Goal: Task Accomplishment & Management: Complete application form

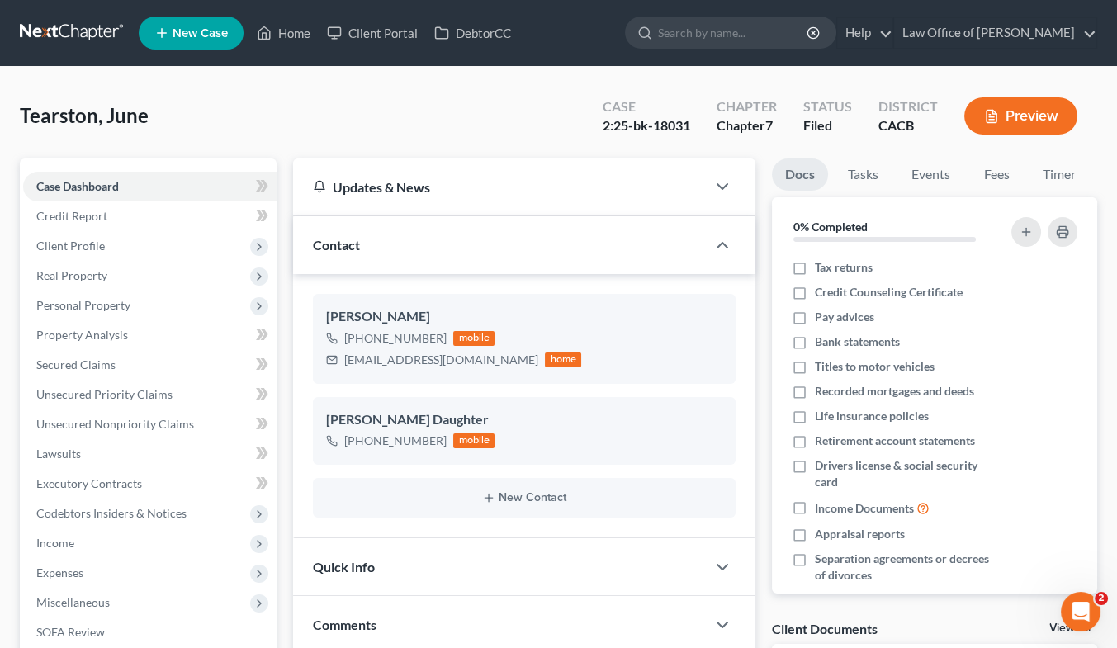
click at [68, 30] on link at bounding box center [73, 33] width 106 height 30
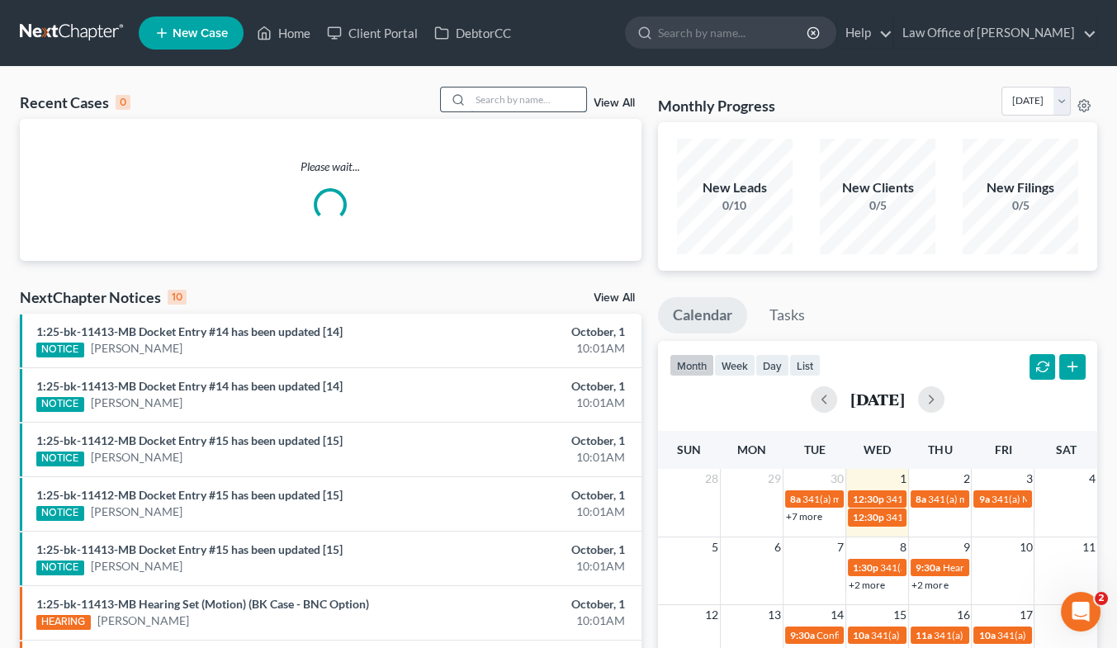
click at [518, 103] on input "search" at bounding box center [528, 99] width 116 height 24
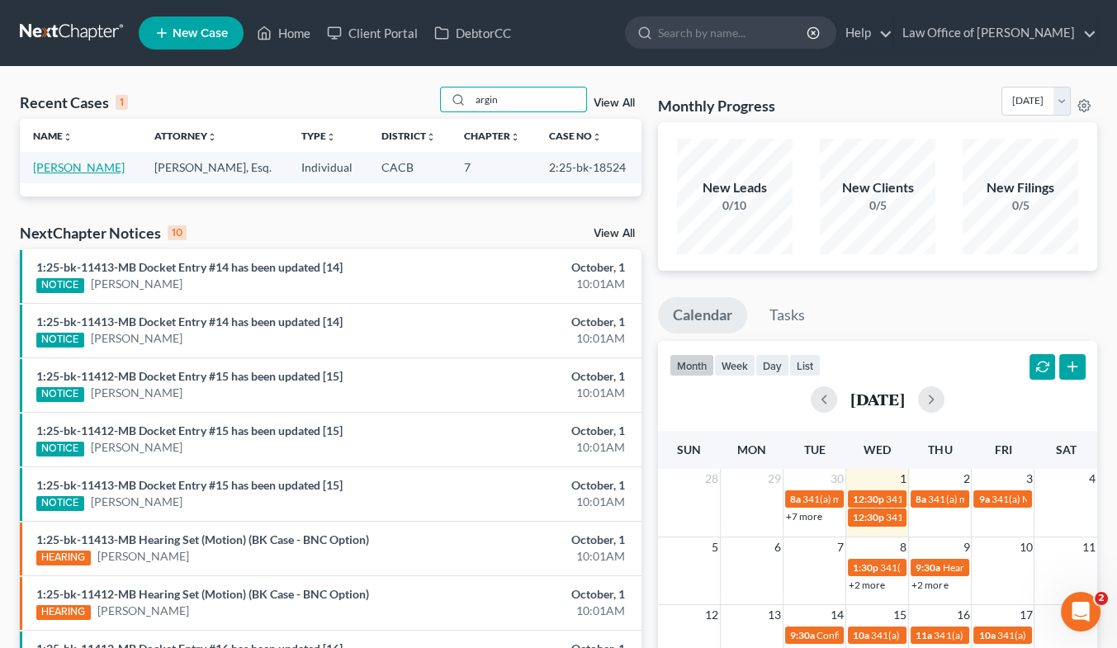
type input "argin"
click at [75, 168] on link "[PERSON_NAME]" at bounding box center [79, 167] width 92 height 14
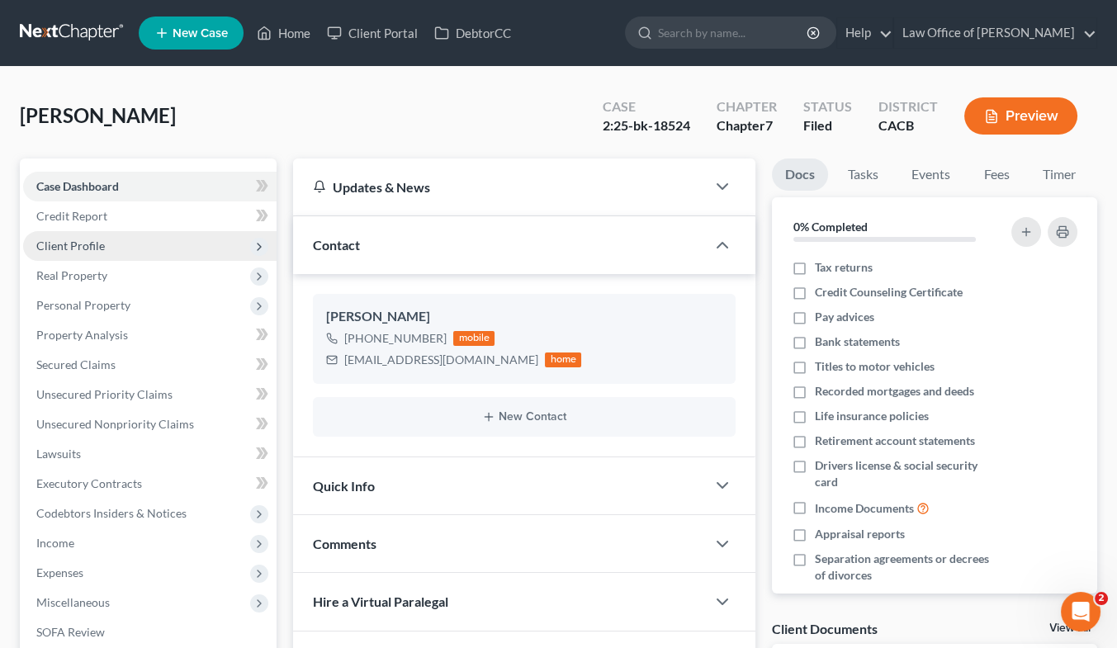
click at [59, 231] on span "Client Profile" at bounding box center [149, 246] width 253 height 30
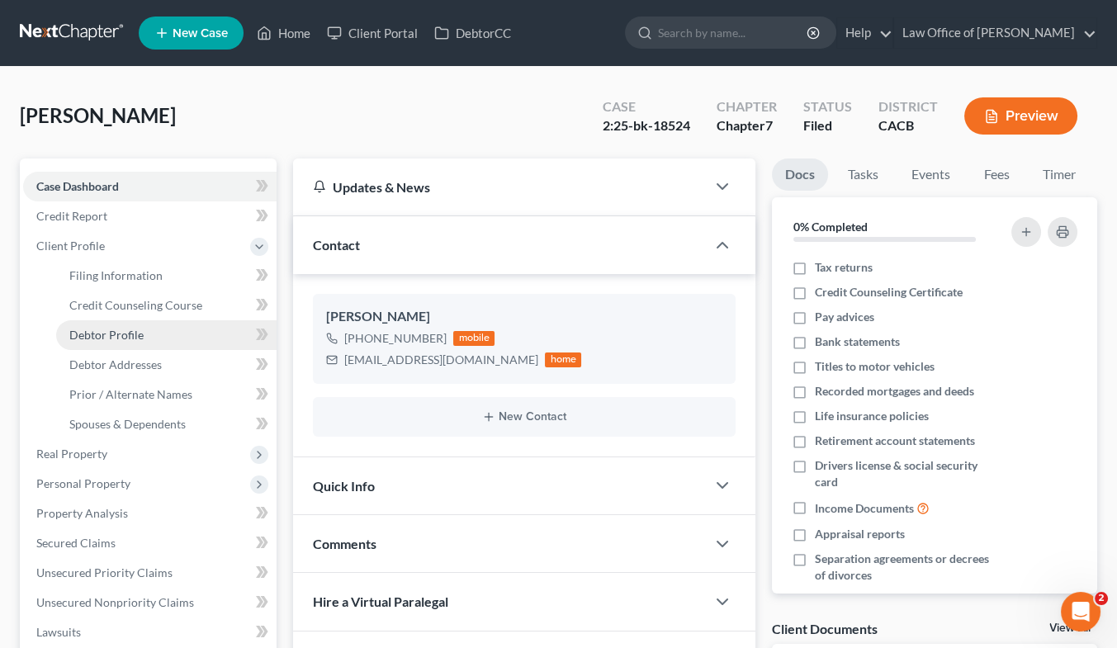
click at [130, 328] on span "Debtor Profile" at bounding box center [106, 335] width 74 height 14
select select "2"
select select "0"
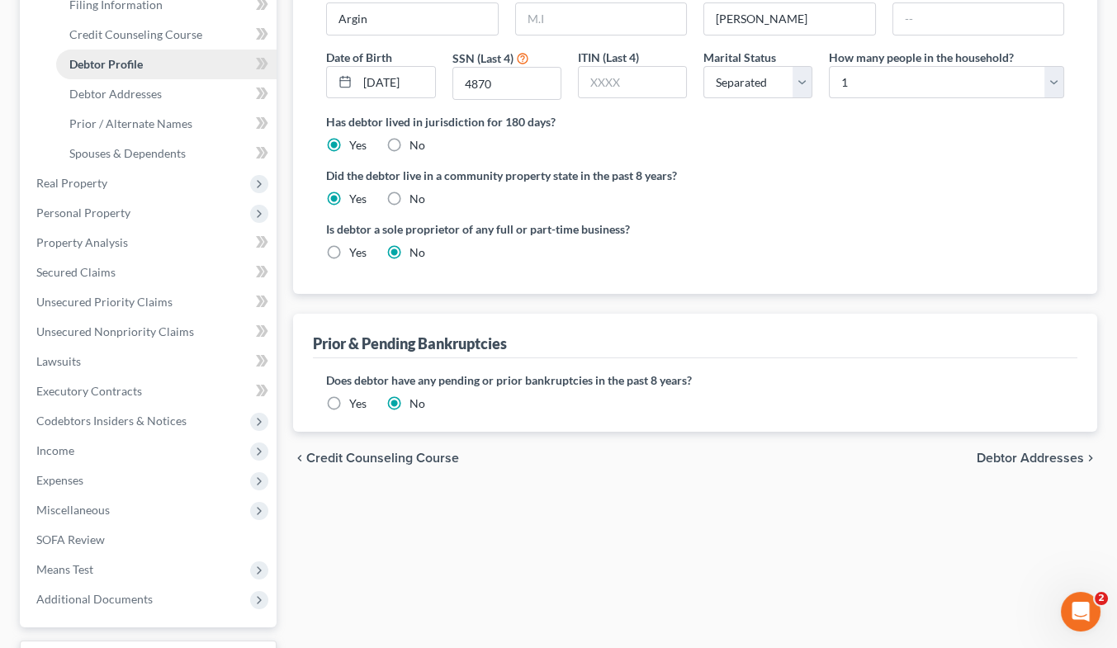
scroll to position [273, 0]
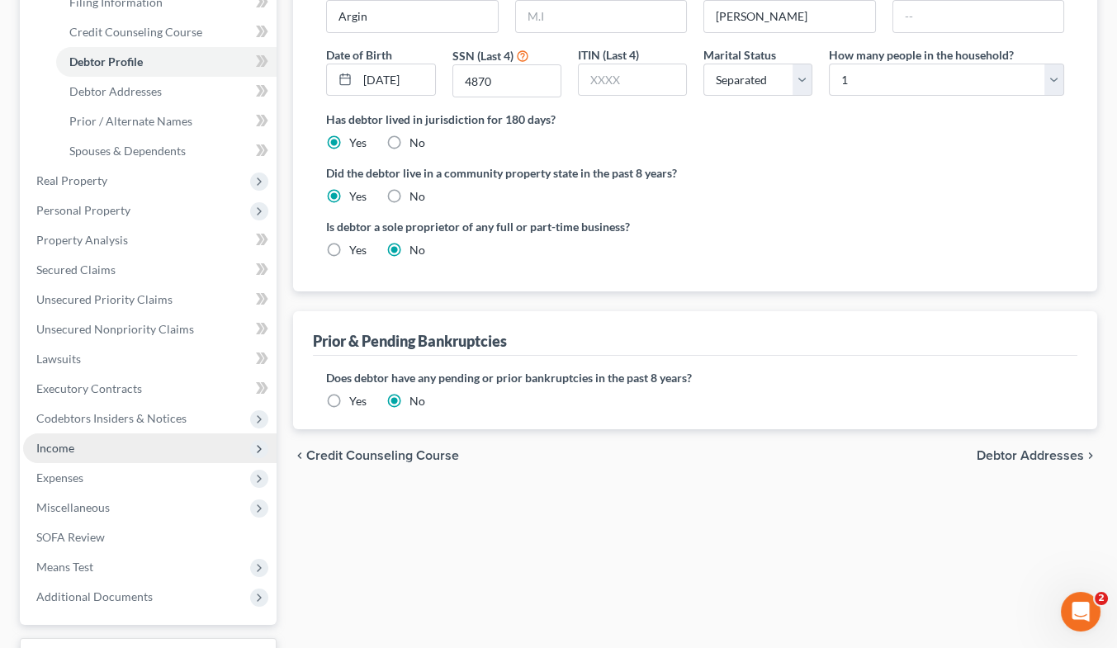
click at [46, 452] on span "Income" at bounding box center [55, 448] width 38 height 14
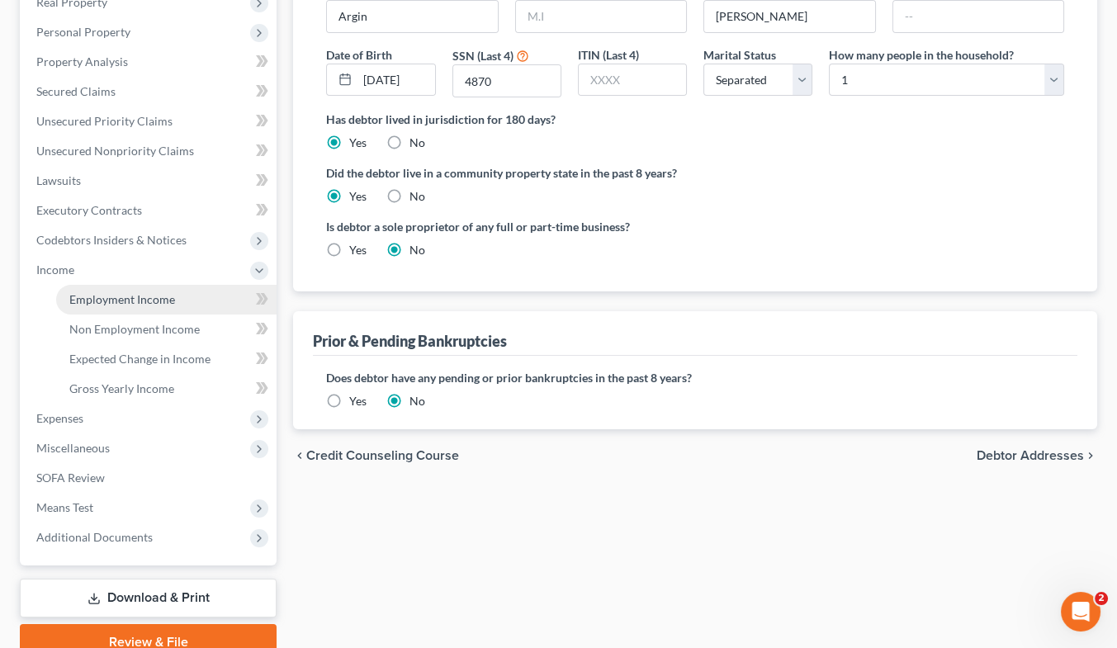
click at [142, 289] on link "Employment Income" at bounding box center [166, 300] width 220 height 30
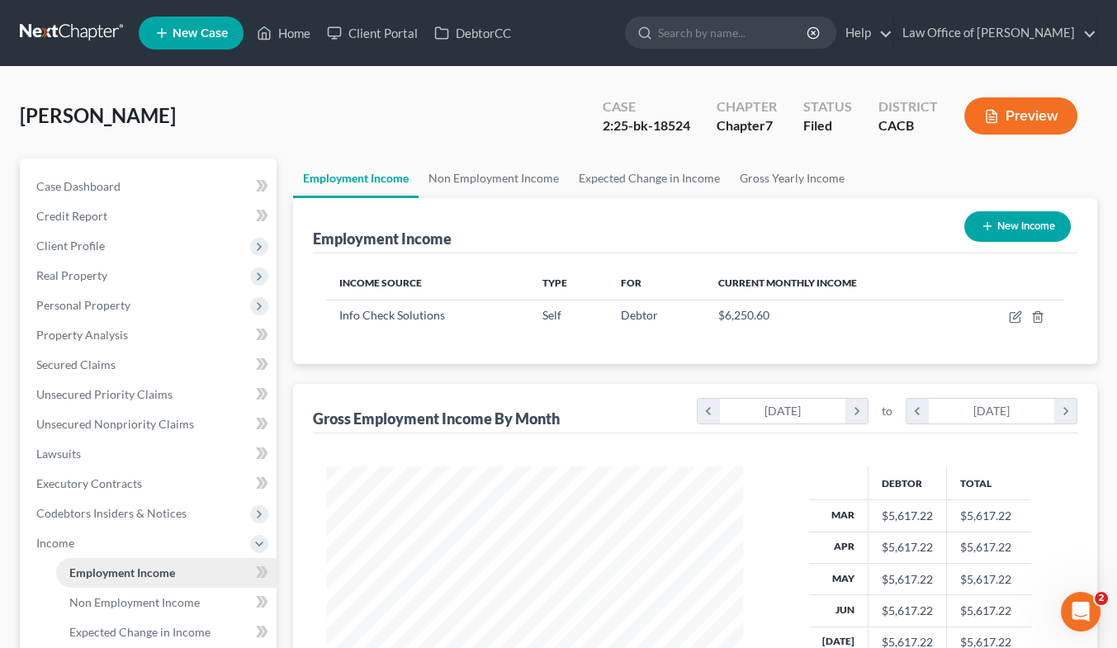
scroll to position [295, 449]
click at [801, 159] on link "Gross Yearly Income" at bounding box center [792, 178] width 125 height 40
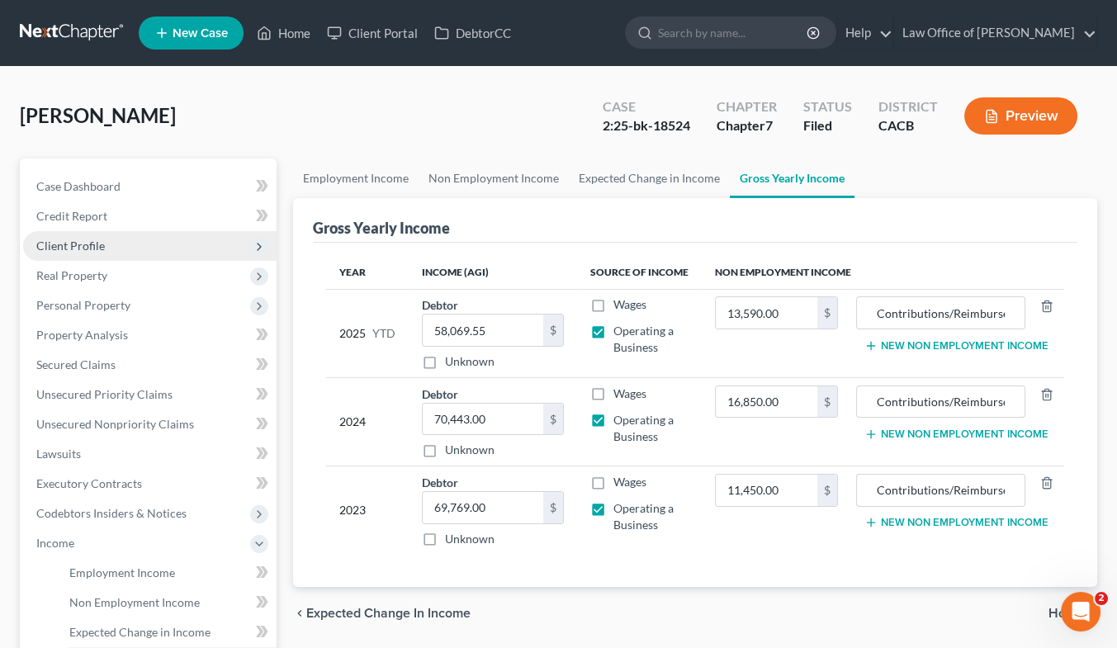
click at [86, 243] on span "Client Profile" at bounding box center [70, 246] width 69 height 14
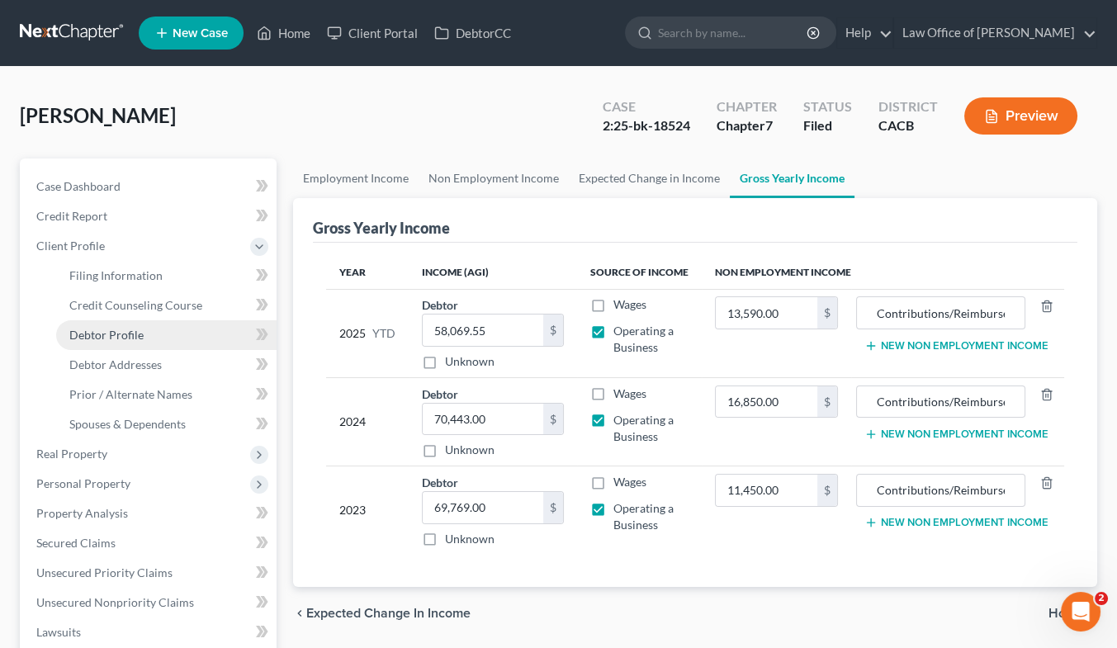
click at [121, 331] on span "Debtor Profile" at bounding box center [106, 335] width 74 height 14
select select "2"
select select "0"
